Goal: Navigation & Orientation: Find specific page/section

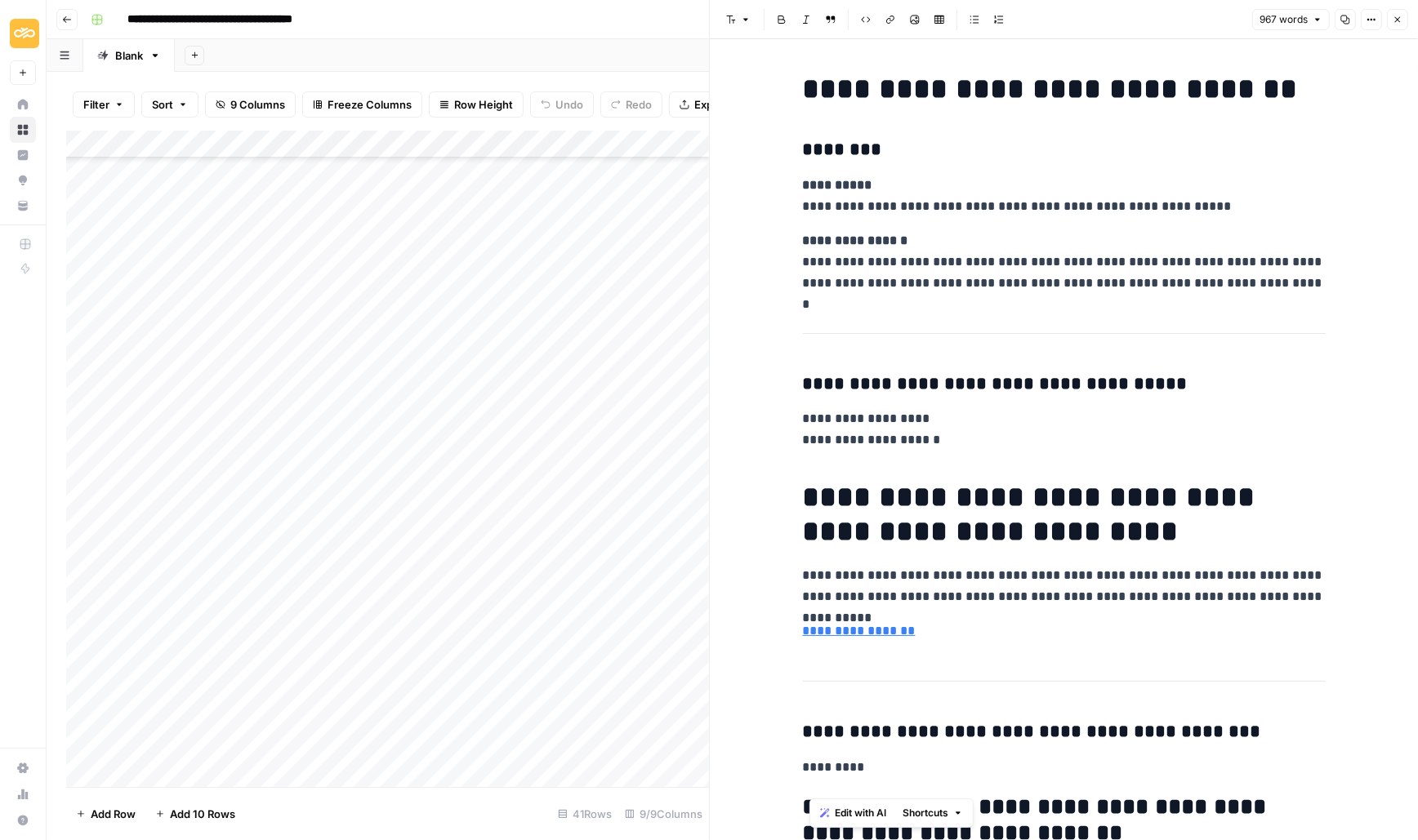
scroll to position [501, 0]
click at [1398, 18] on icon "button" at bounding box center [1397, 19] width 10 height 10
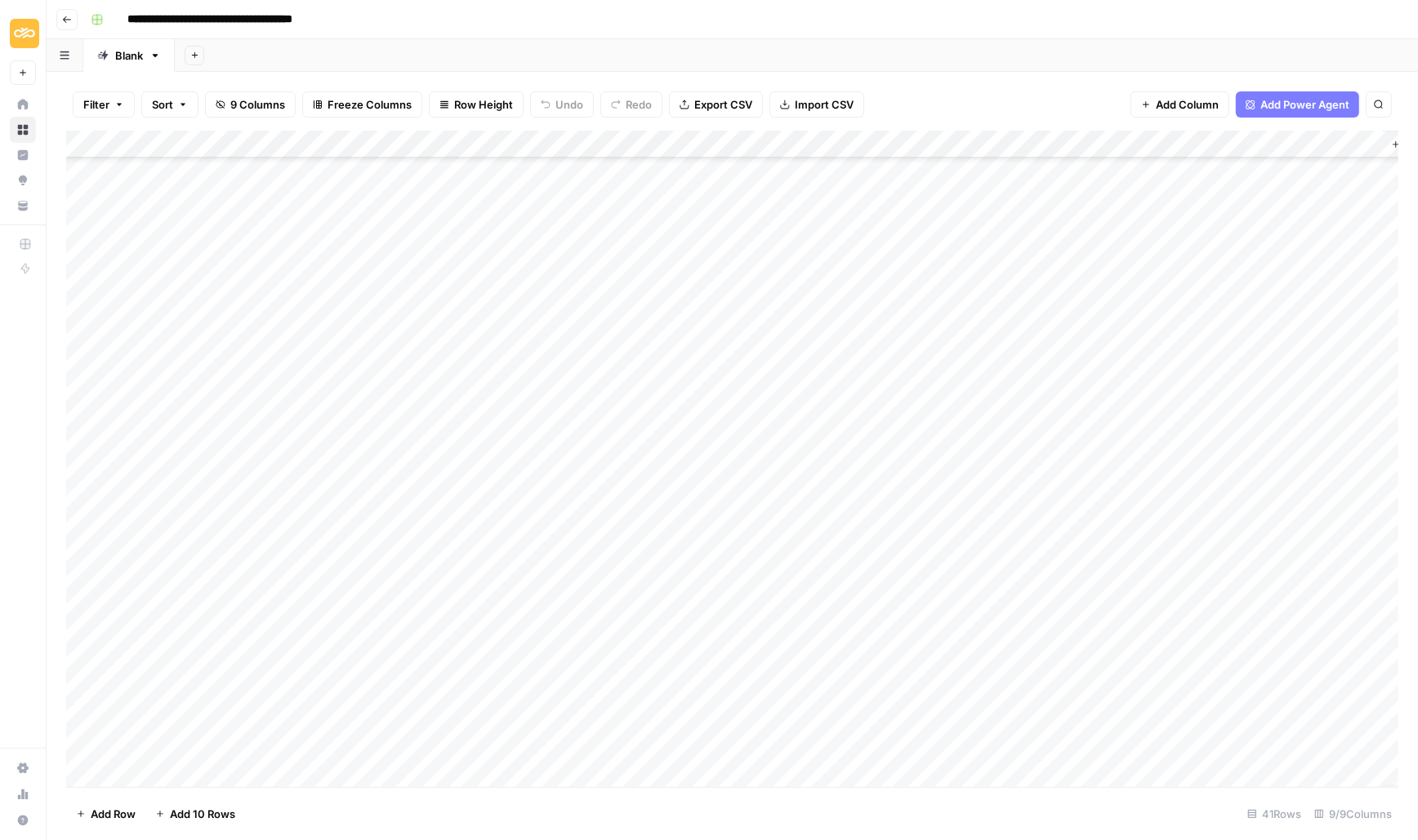
click at [58, 18] on button "Go back" at bounding box center [67, 19] width 21 height 21
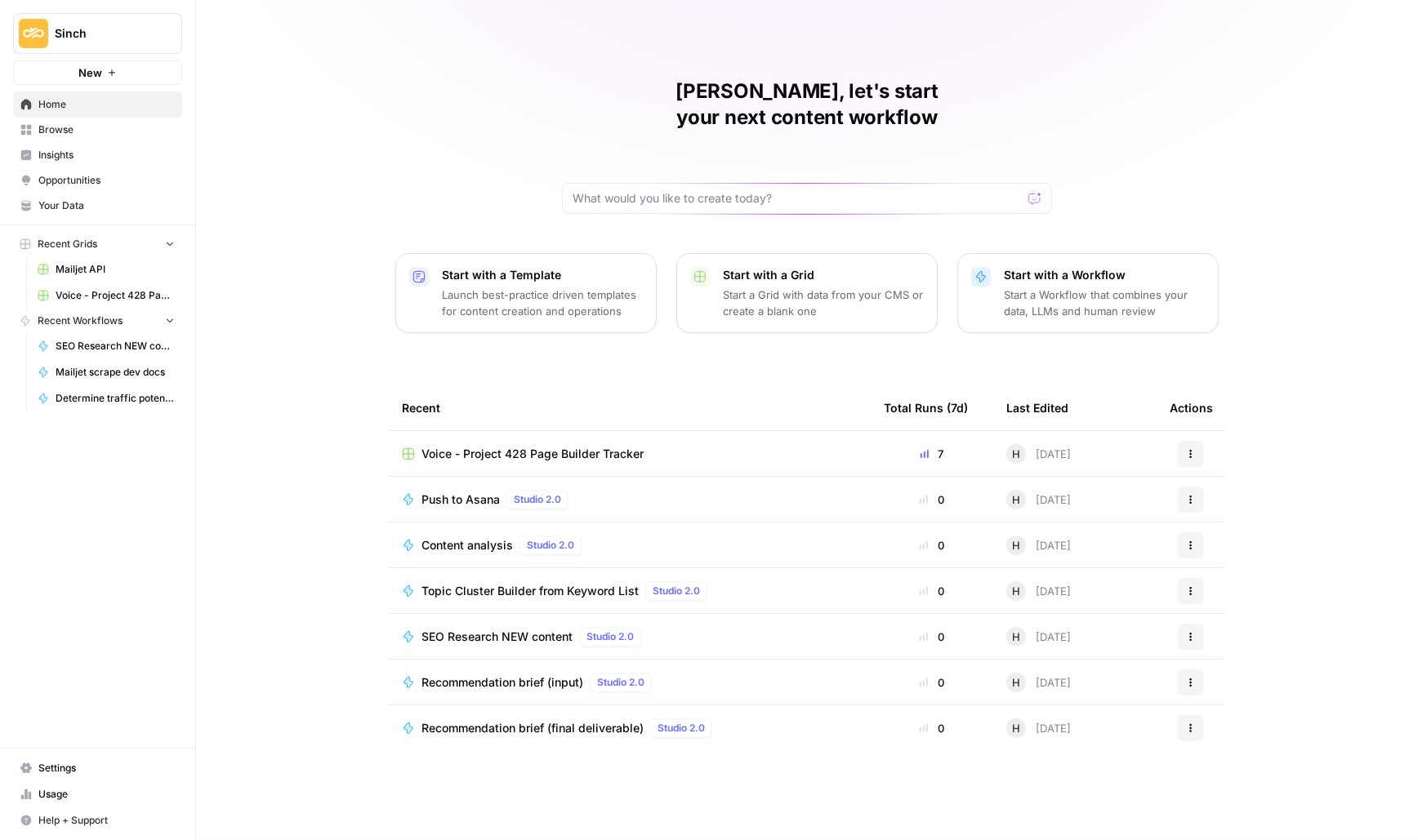
click at [104, 39] on span "Sinch" at bounding box center [104, 33] width 99 height 17
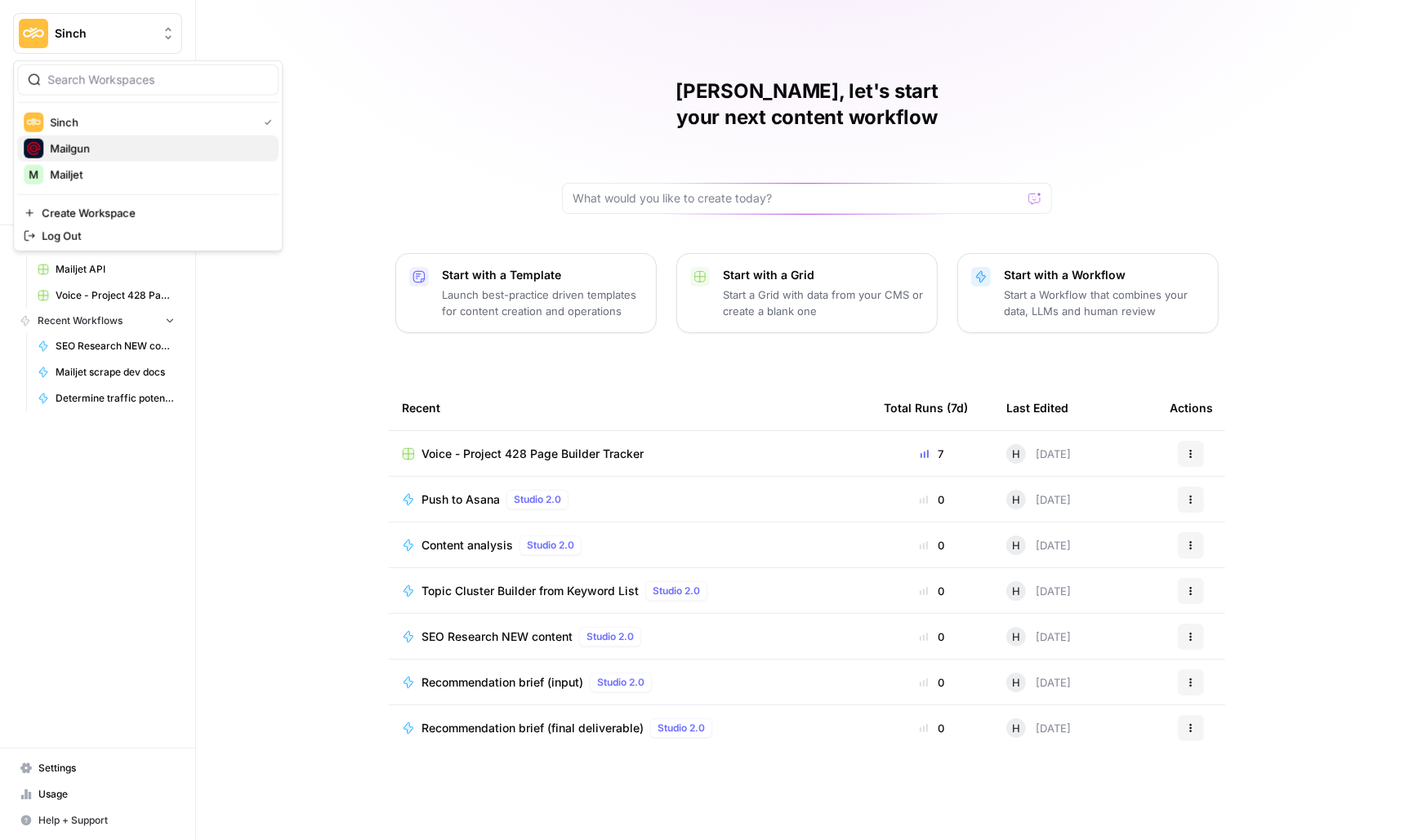
click at [95, 144] on span "Mailgun" at bounding box center [158, 148] width 216 height 17
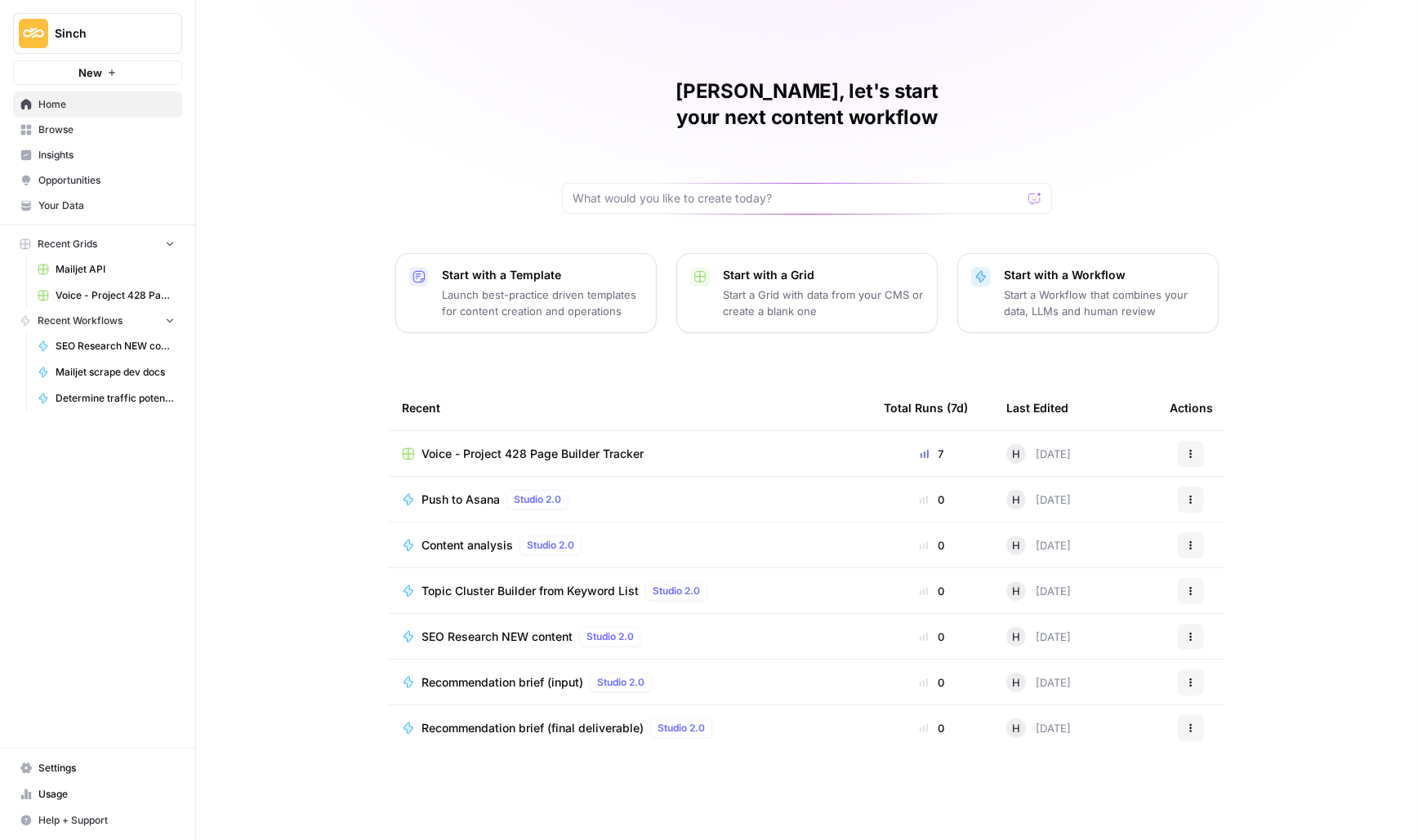
click at [58, 197] on link "Your Data" at bounding box center [97, 205] width 169 height 26
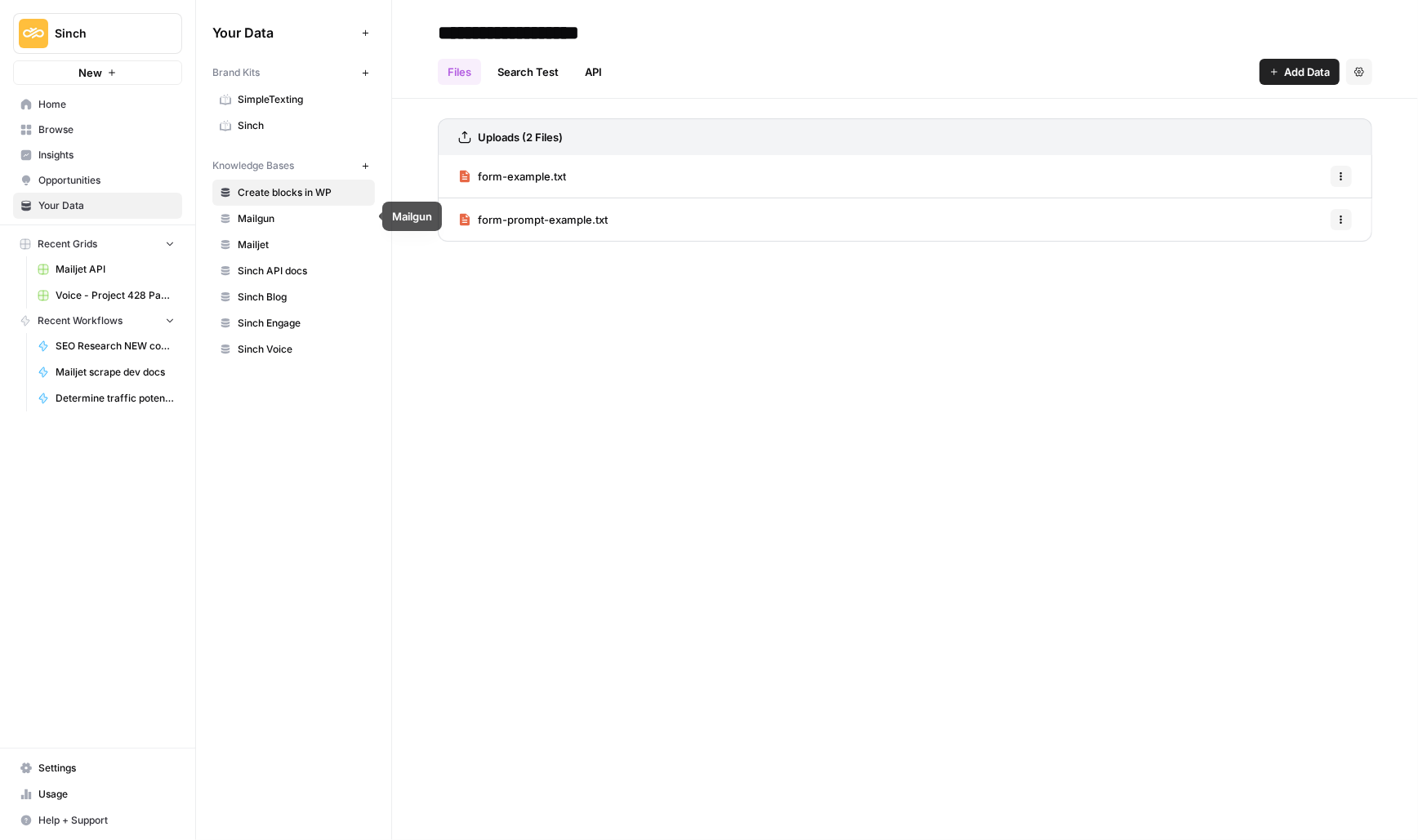
click at [249, 216] on span "Mailgun" at bounding box center [303, 219] width 130 height 15
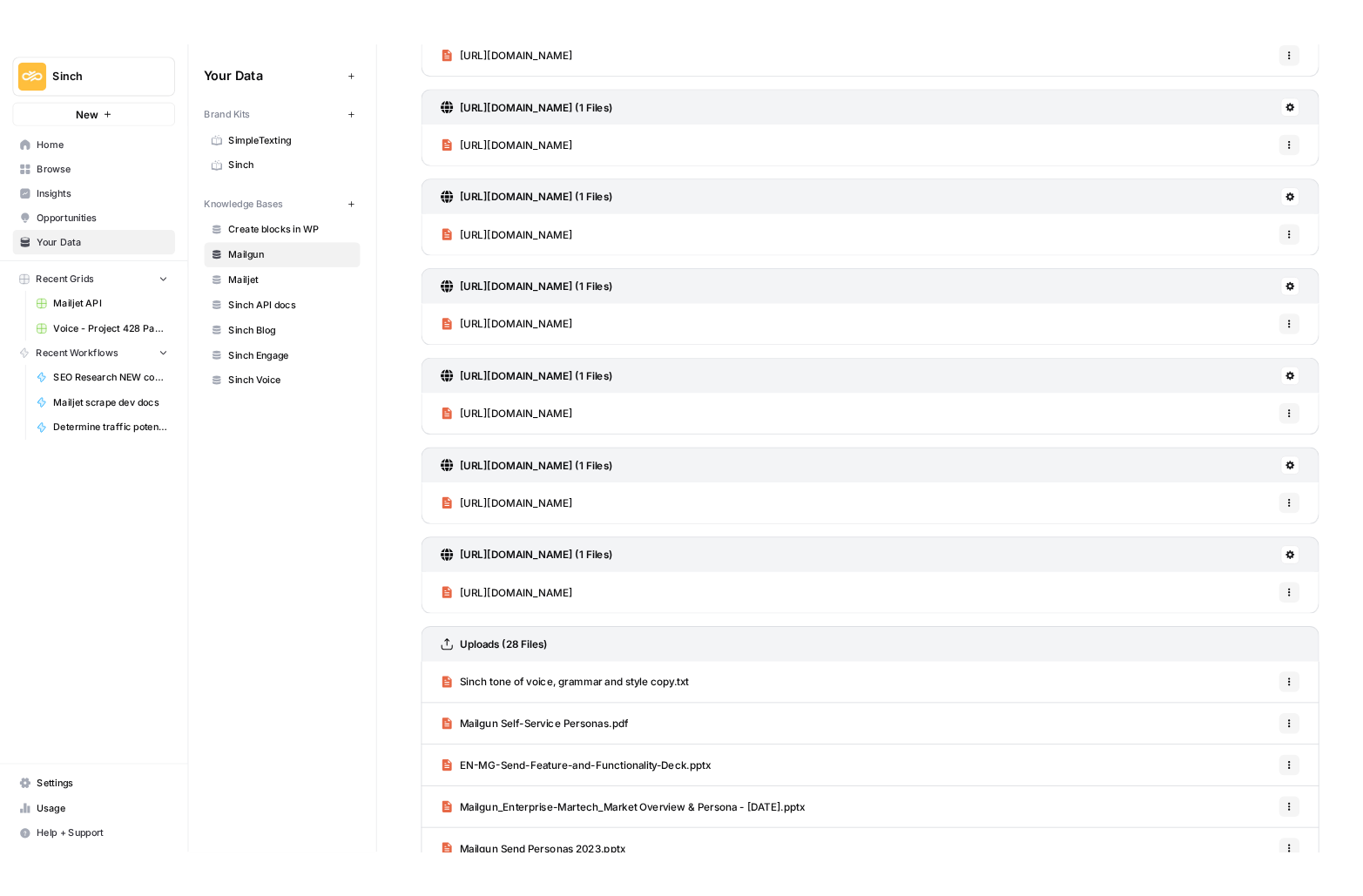
scroll to position [248, 0]
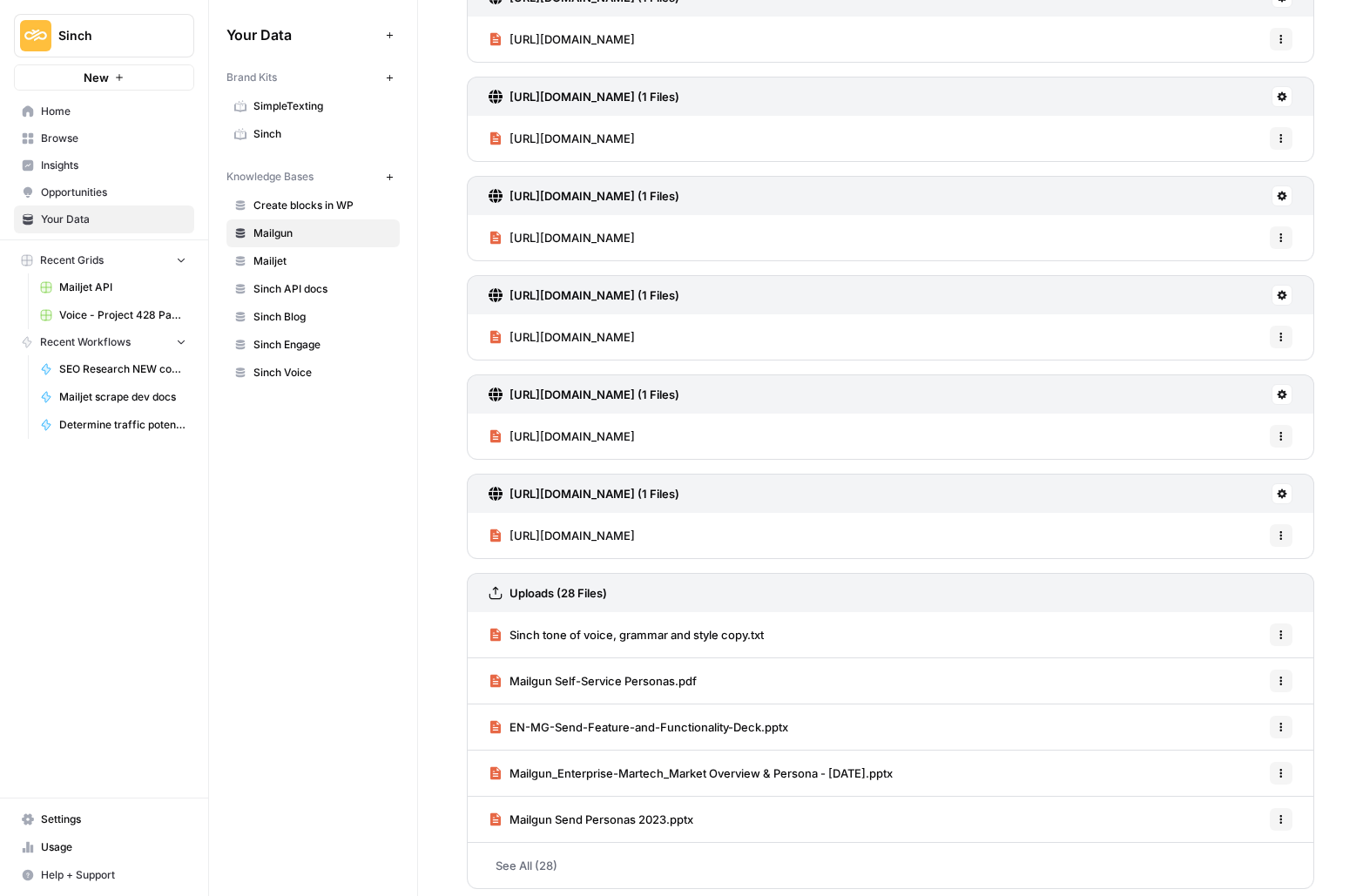
click at [109, 22] on button "Sinch" at bounding box center [104, 36] width 181 height 44
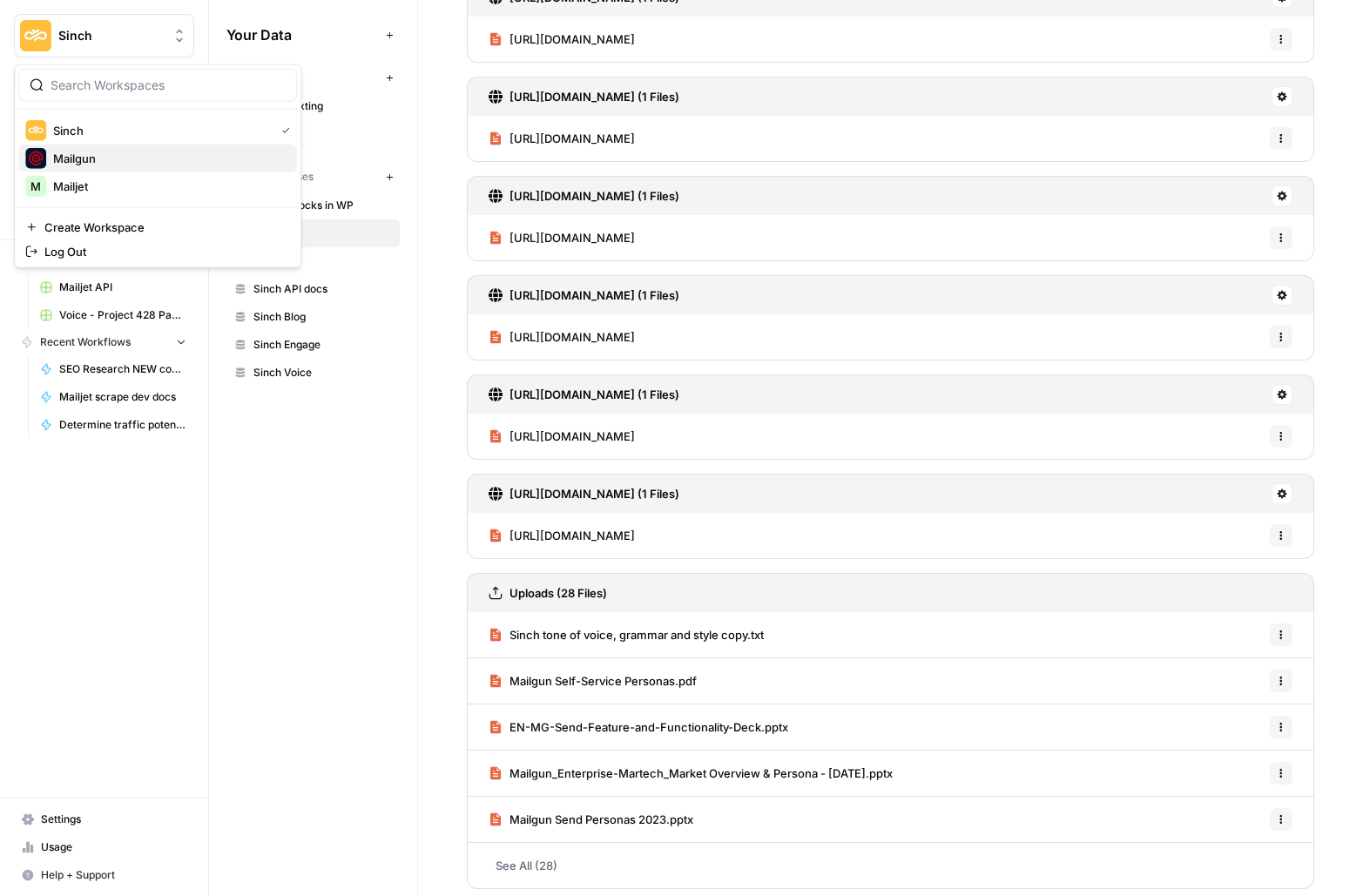
click at [85, 157] on span "Mailgun" at bounding box center [169, 158] width 230 height 18
